Goal: Task Accomplishment & Management: Manage account settings

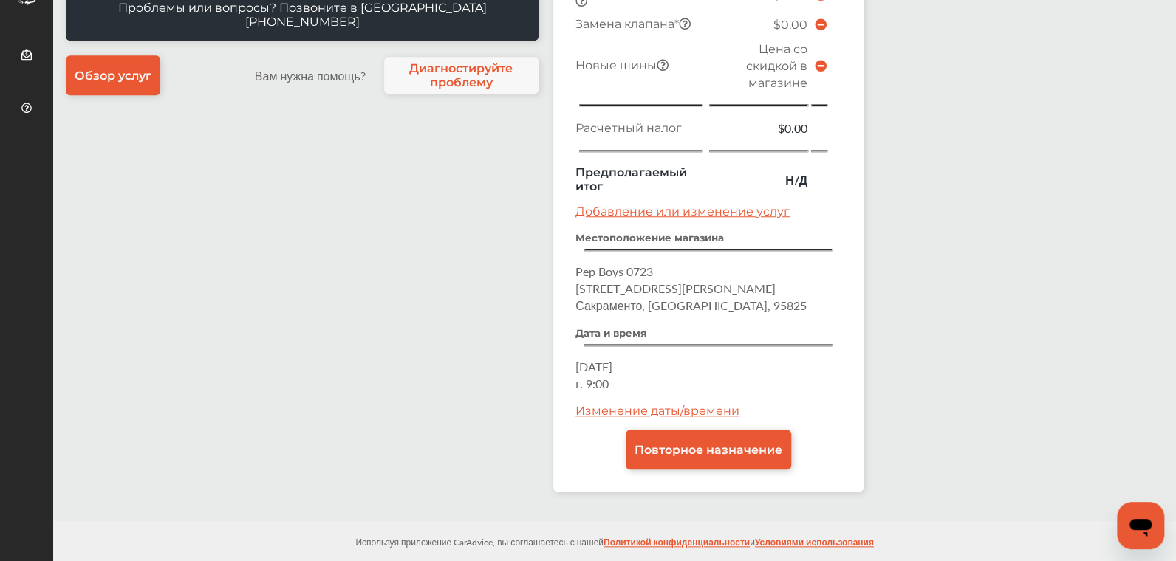
scroll to position [525, 0]
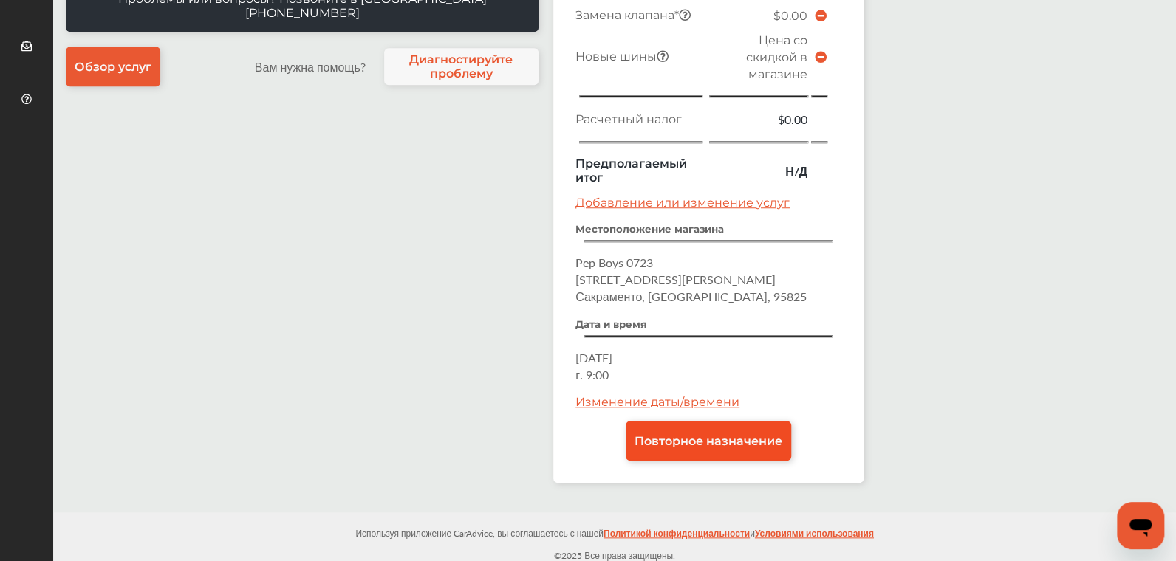
click at [722, 424] on link "Повторное назначение" at bounding box center [708, 441] width 165 height 40
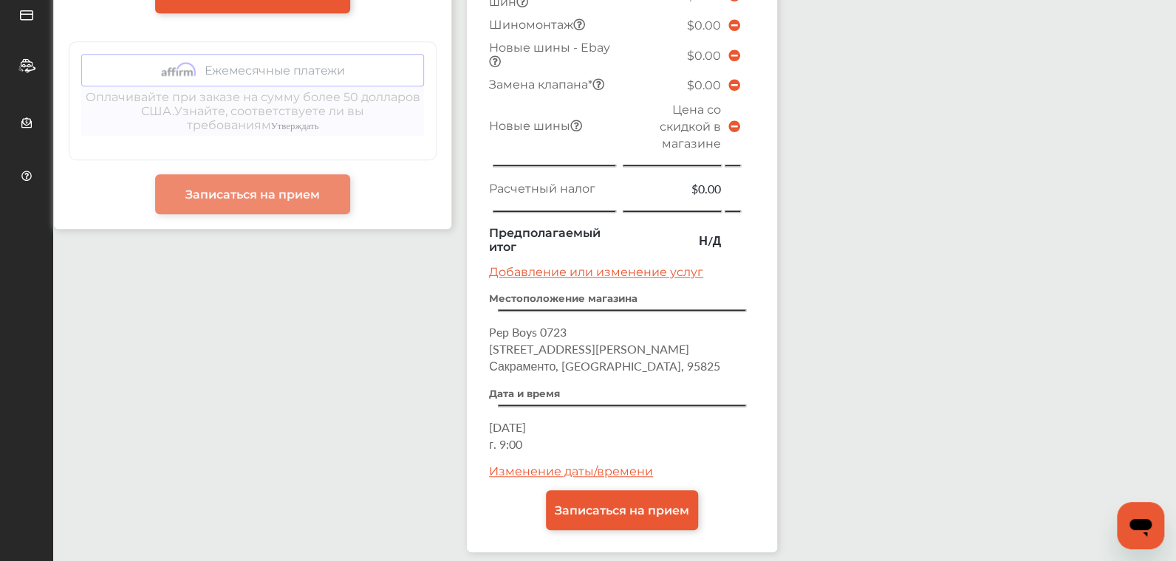
scroll to position [509, 0]
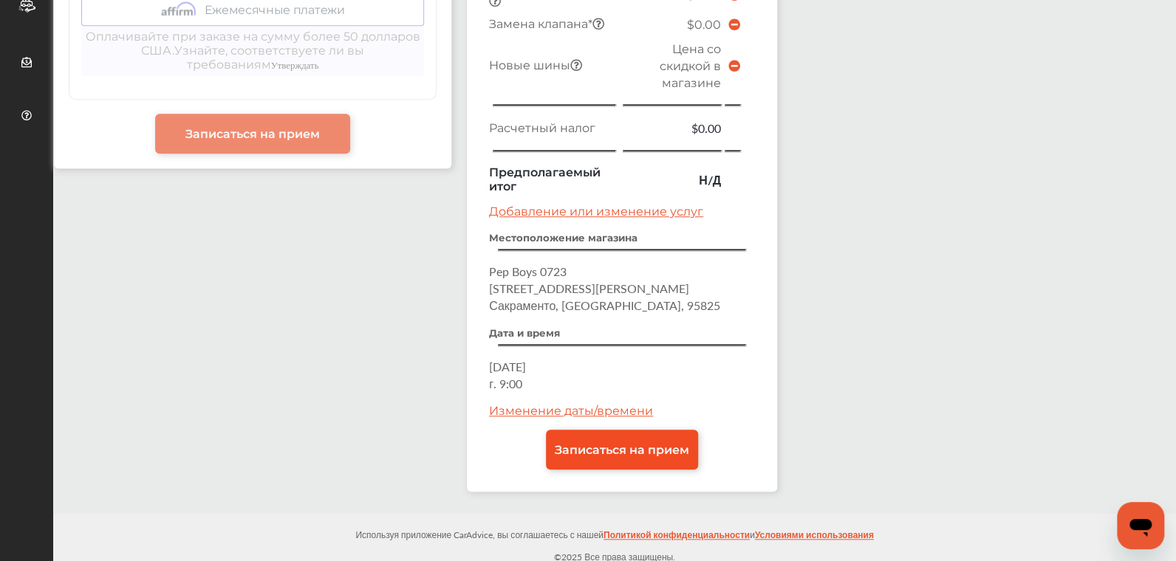
click at [681, 437] on link "Записаться на прием" at bounding box center [622, 450] width 152 height 40
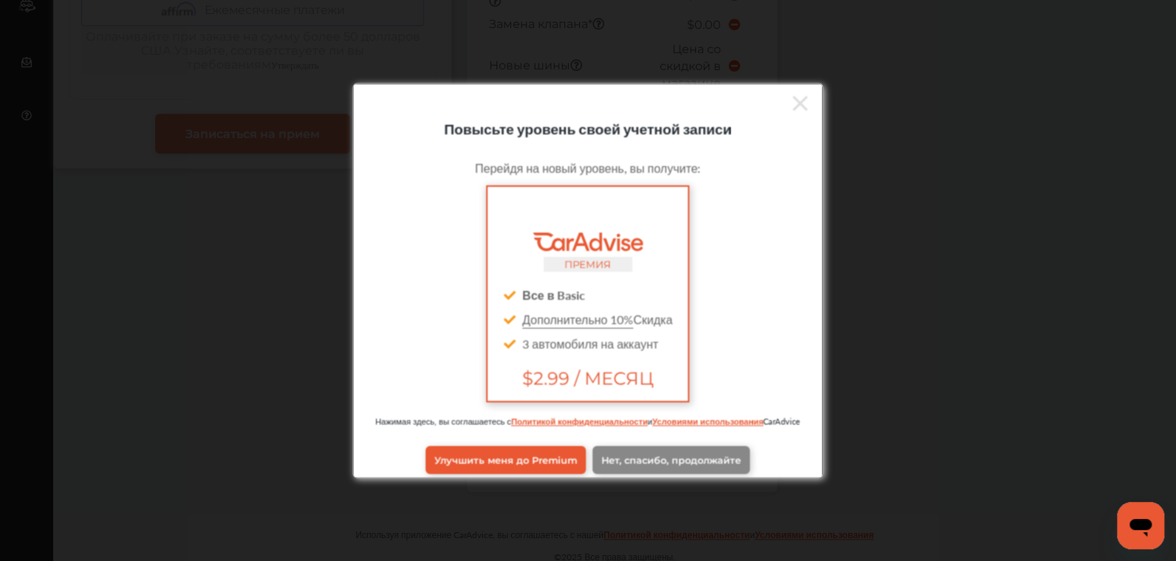
click at [666, 465] on span "Нет, спасибо, продолжайте" at bounding box center [672, 459] width 140 height 11
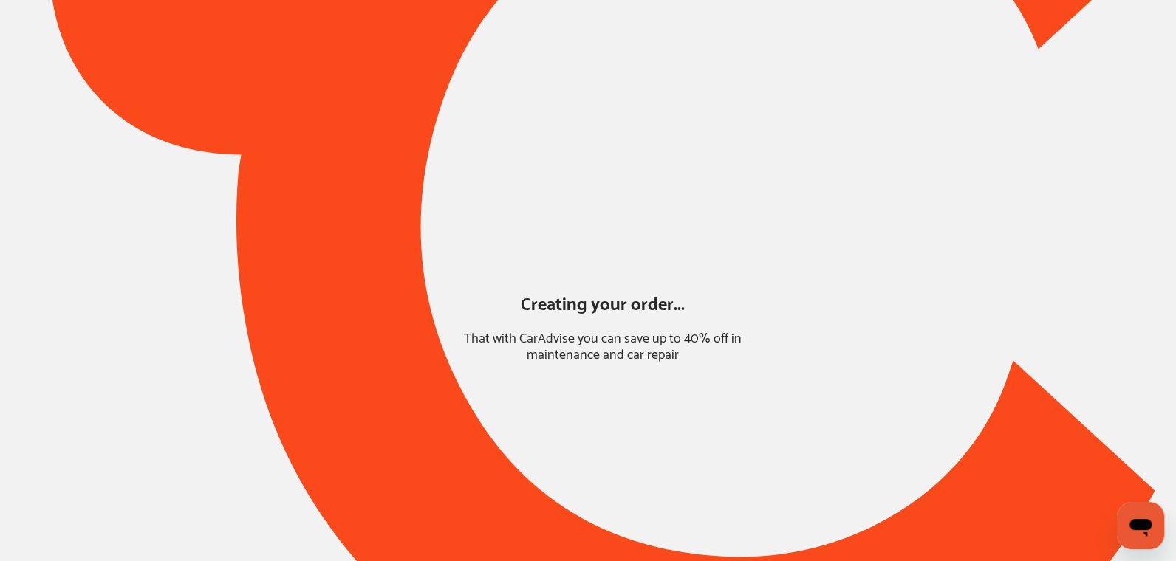
scroll to position [100, 0]
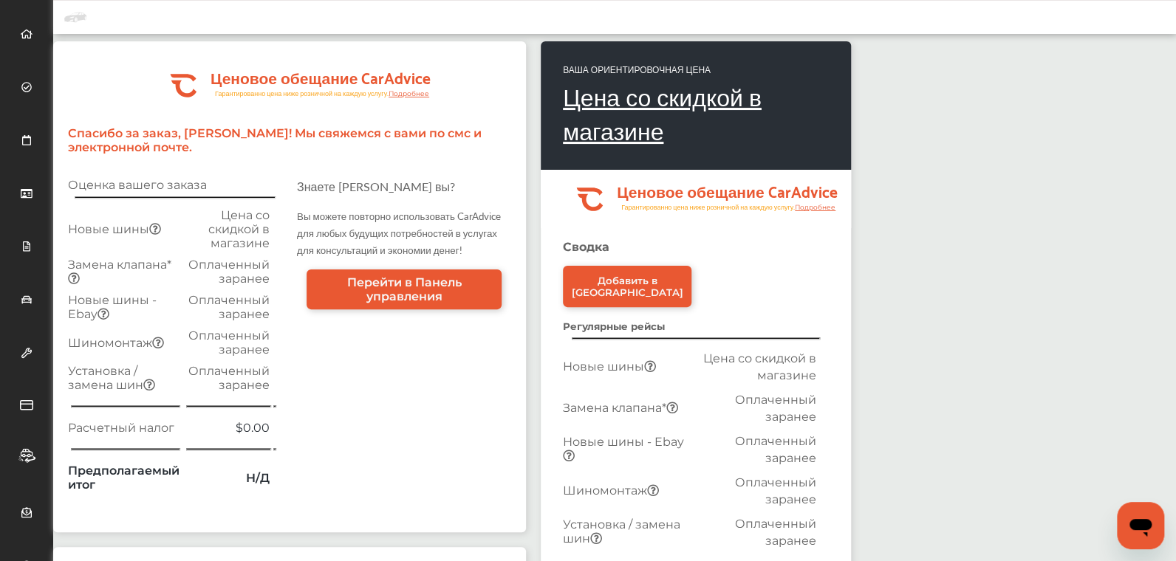
scroll to position [57, 0]
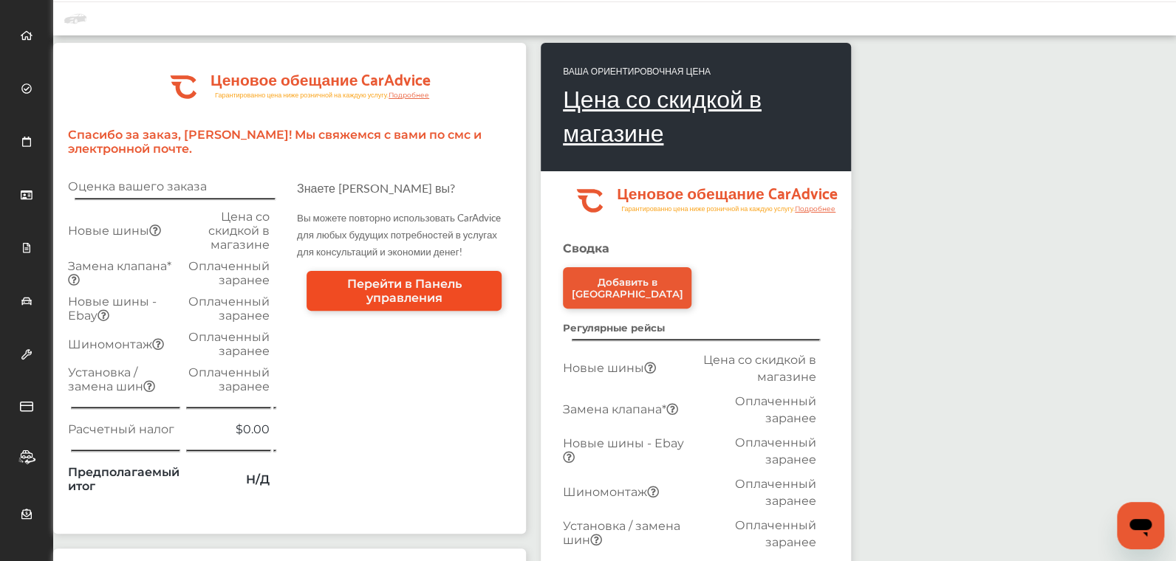
click at [423, 290] on span "Перейти в Панель управления" at bounding box center [403, 291] width 177 height 28
